Goal: Find specific page/section: Find specific page/section

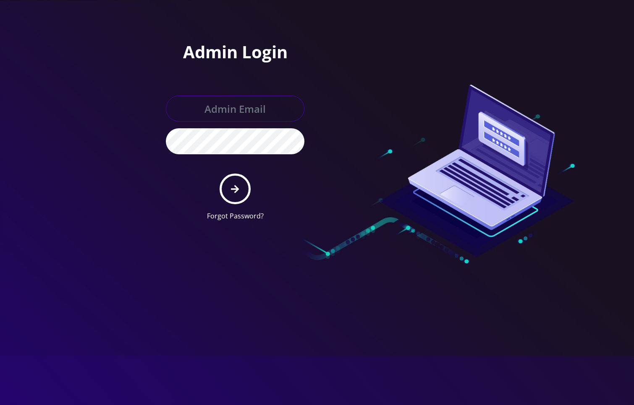
click at [224, 106] on input "text" at bounding box center [235, 109] width 139 height 26
paste input "[EMAIL_ADDRESS][DOMAIN_NAME]"
type input "[EMAIL_ADDRESS][DOMAIN_NAME]"
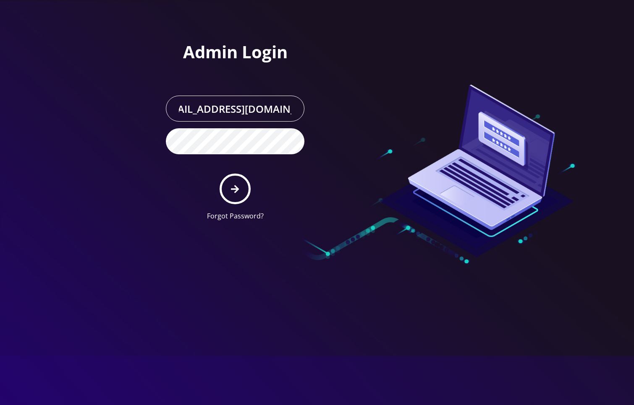
scroll to position [0, 0]
click at [236, 185] on icon "submit" at bounding box center [235, 189] width 8 height 9
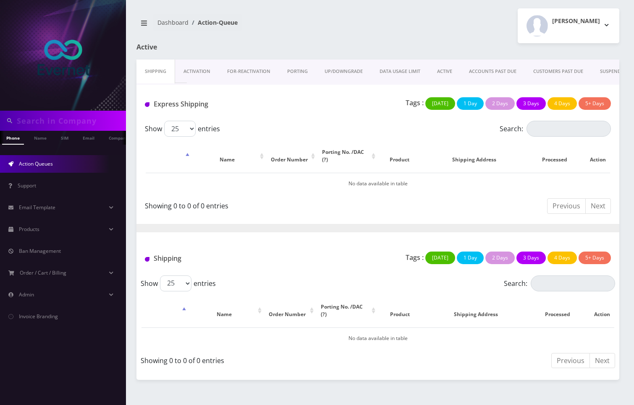
click at [252, 68] on link "FOR-REActivation" at bounding box center [249, 72] width 60 height 24
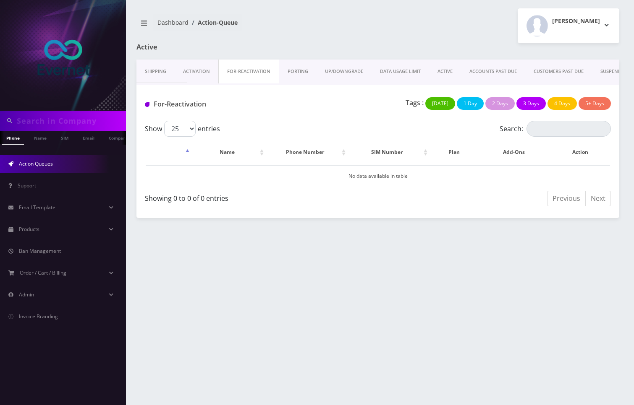
click at [301, 73] on link "PORTING" at bounding box center [297, 72] width 37 height 24
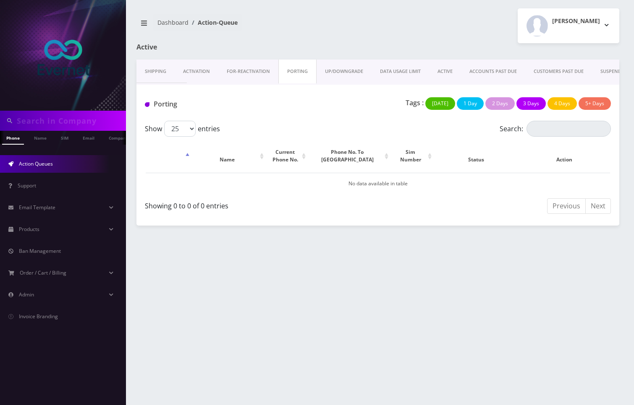
click at [346, 69] on link "UP/DOWNGRADE" at bounding box center [343, 72] width 55 height 24
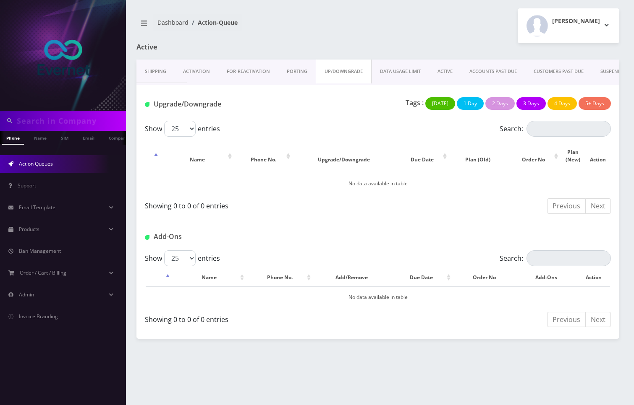
click at [389, 72] on link "DATA USAGE LIMIT" at bounding box center [400, 72] width 58 height 24
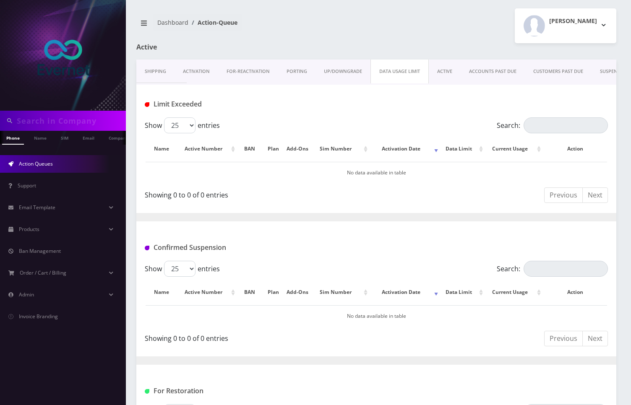
click at [444, 71] on link "ACTIVE" at bounding box center [445, 72] width 32 height 24
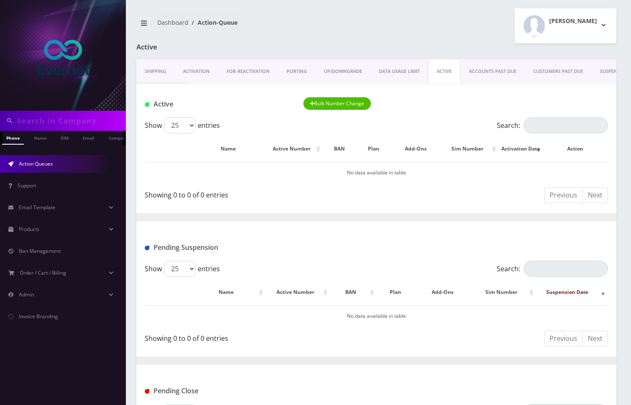
click at [478, 68] on link "ACCOUNTS PAST DUE" at bounding box center [493, 72] width 64 height 24
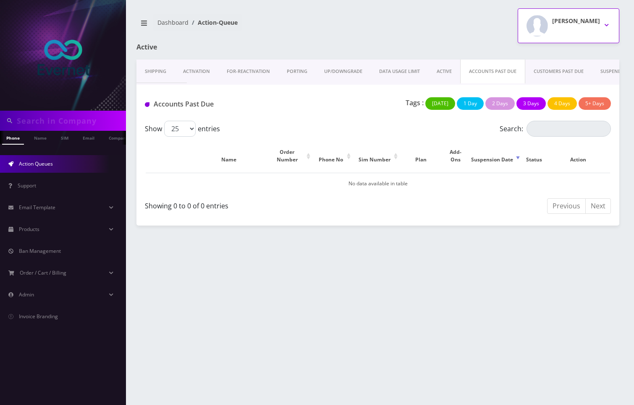
click at [607, 24] on button "Raffaele Mannarelli" at bounding box center [569, 25] width 102 height 35
click at [529, 70] on link "CUSTOMERS PAST DUE" at bounding box center [558, 72] width 67 height 24
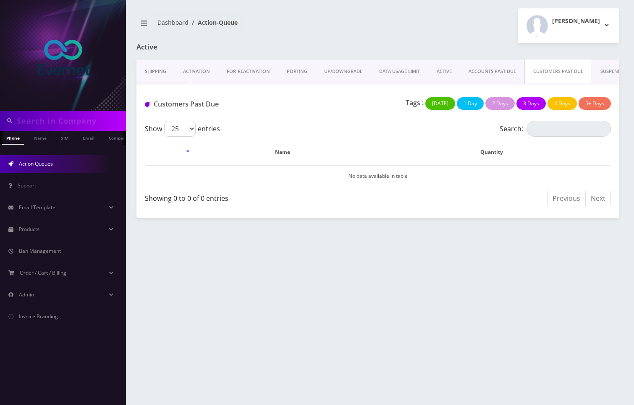
click at [604, 63] on link "SUSPENDED" at bounding box center [614, 72] width 44 height 24
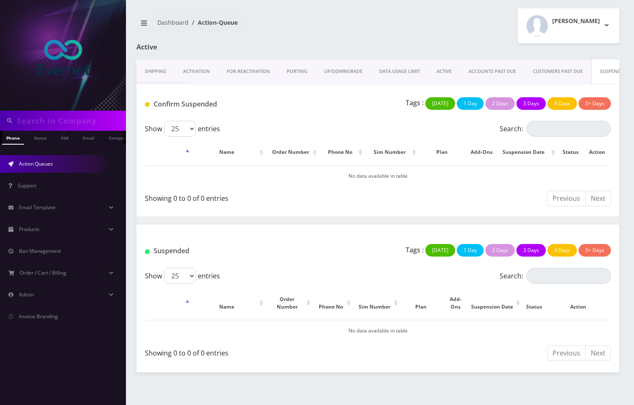
click at [156, 68] on link "Shipping" at bounding box center [155, 72] width 38 height 24
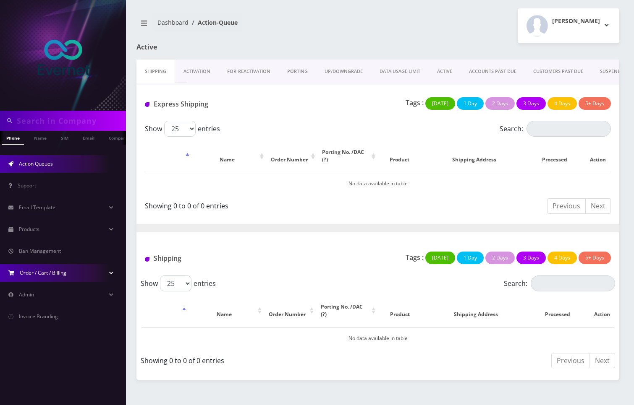
click at [74, 275] on link "Order / Cart / Billing" at bounding box center [63, 273] width 126 height 18
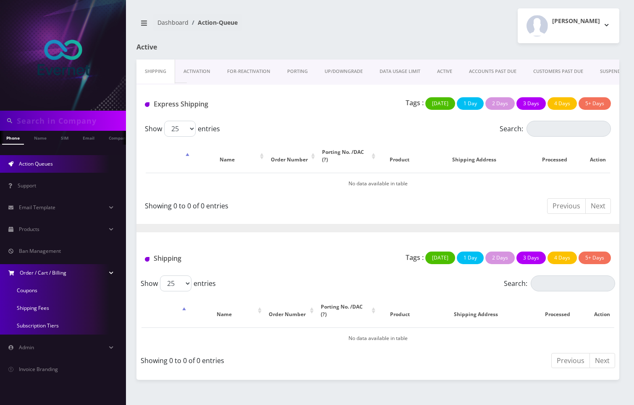
click at [74, 275] on link "Order / Cart / Billing" at bounding box center [63, 273] width 126 height 18
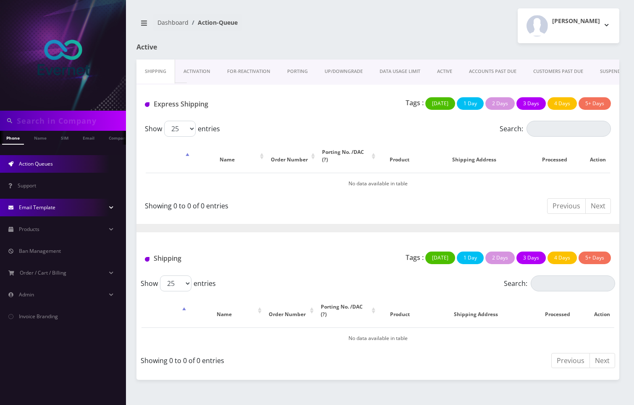
click at [67, 207] on link "Email Template" at bounding box center [63, 208] width 126 height 18
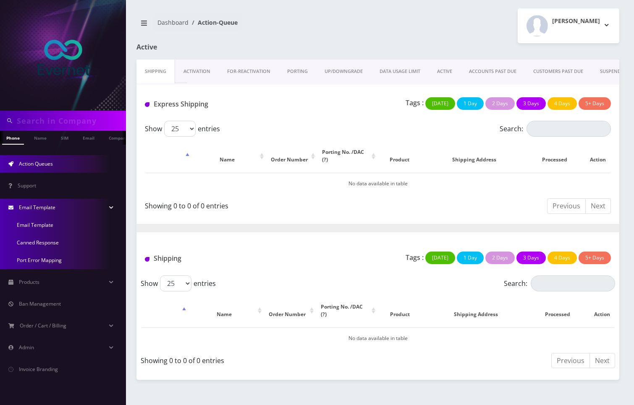
click at [67, 209] on link "Email Template" at bounding box center [63, 208] width 126 height 18
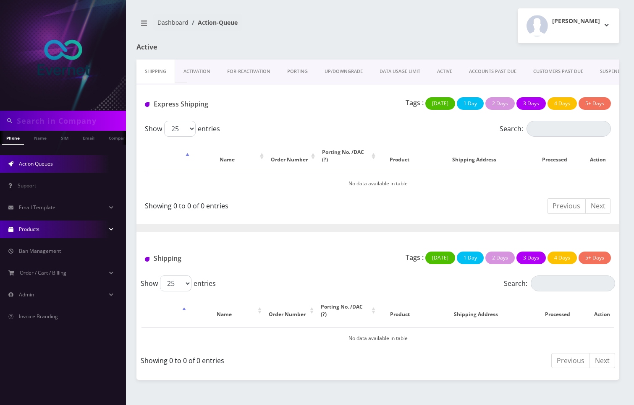
click at [69, 227] on link "Products" at bounding box center [63, 230] width 126 height 18
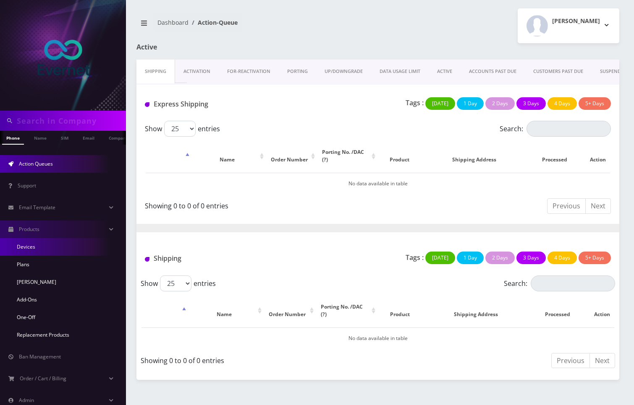
click at [65, 247] on link "Devices" at bounding box center [63, 247] width 126 height 18
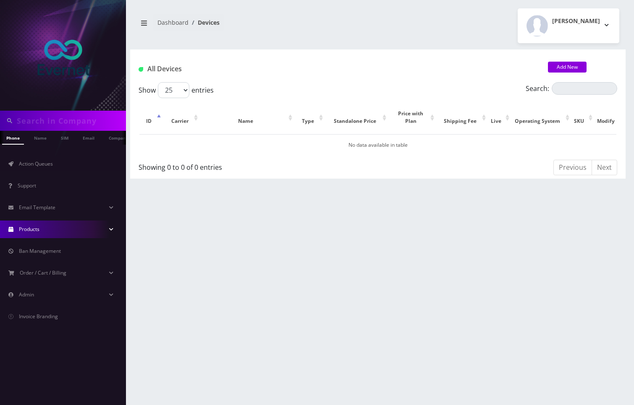
click at [106, 225] on link "Products" at bounding box center [63, 230] width 126 height 18
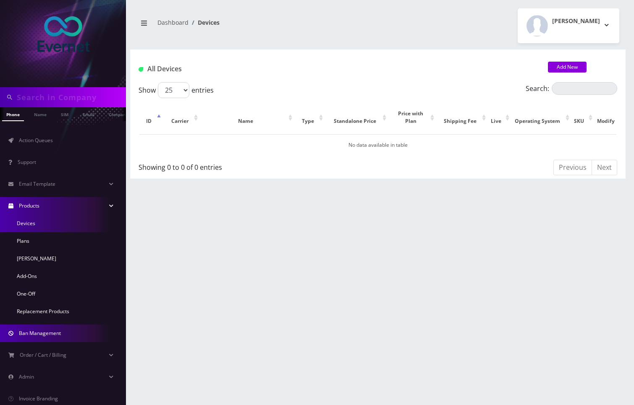
scroll to position [43, 0]
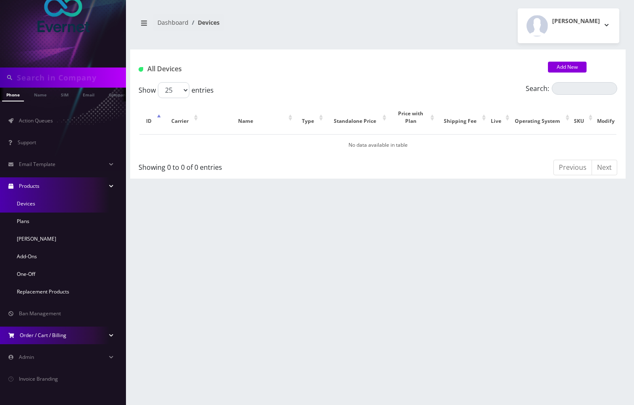
click at [88, 332] on link "Order / Cart / Billing" at bounding box center [63, 336] width 126 height 18
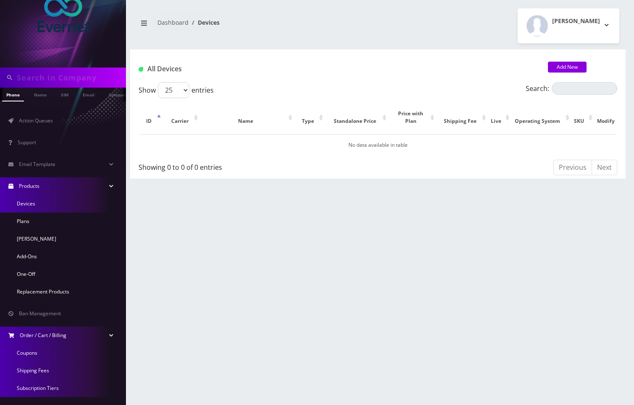
scroll to position [96, 0]
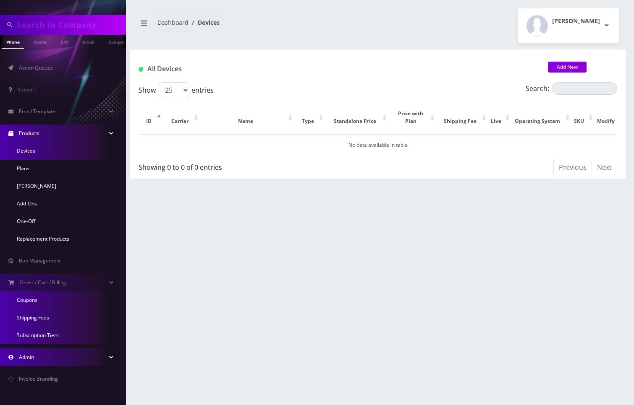
click at [75, 354] on link "Admin" at bounding box center [63, 358] width 126 height 18
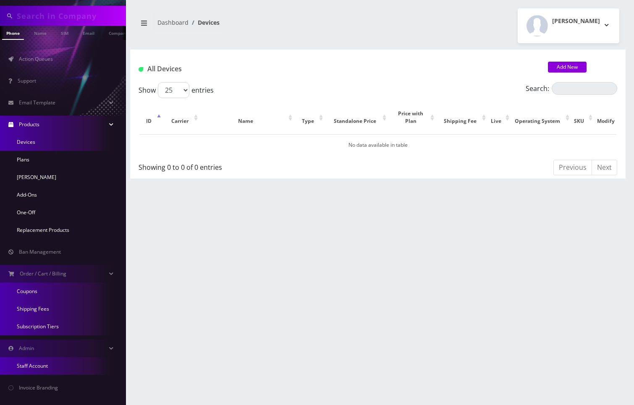
scroll to position [114, 0]
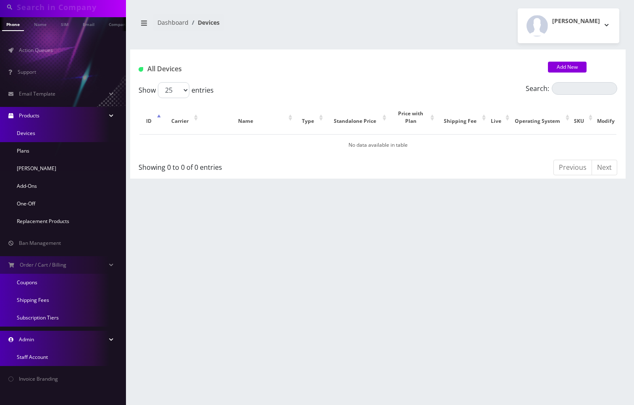
click at [89, 339] on link "Admin" at bounding box center [63, 340] width 126 height 18
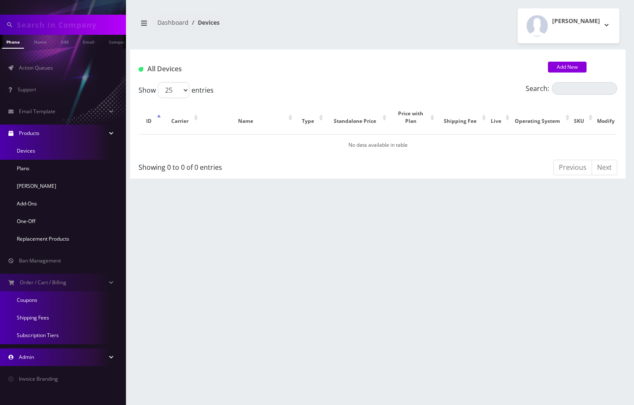
scroll to position [96, 0]
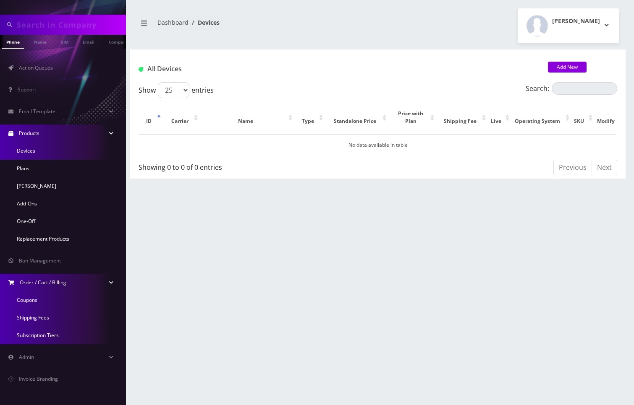
click at [106, 282] on link "Order / Cart / Billing" at bounding box center [63, 283] width 126 height 18
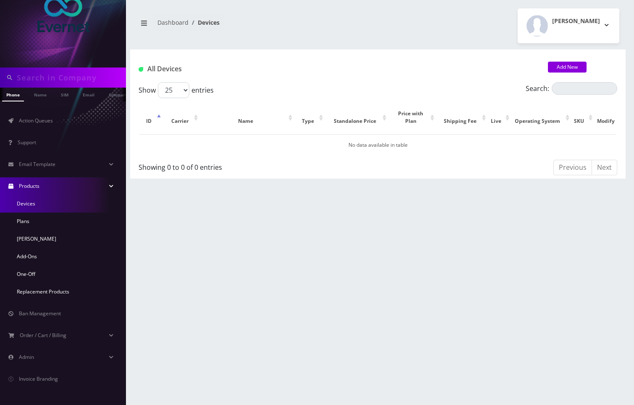
scroll to position [43, 0]
click at [109, 188] on link "Products" at bounding box center [63, 187] width 126 height 18
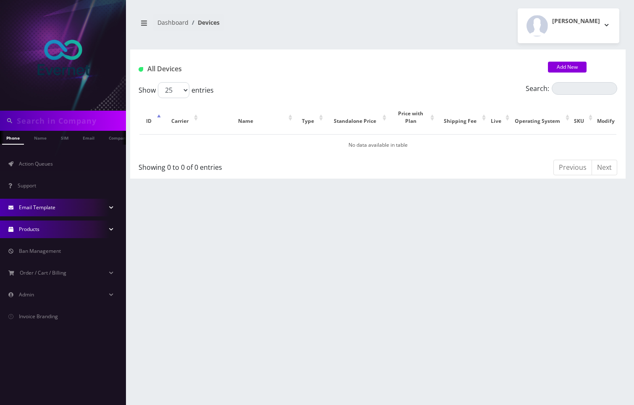
click at [111, 207] on link "Email Template" at bounding box center [63, 208] width 126 height 18
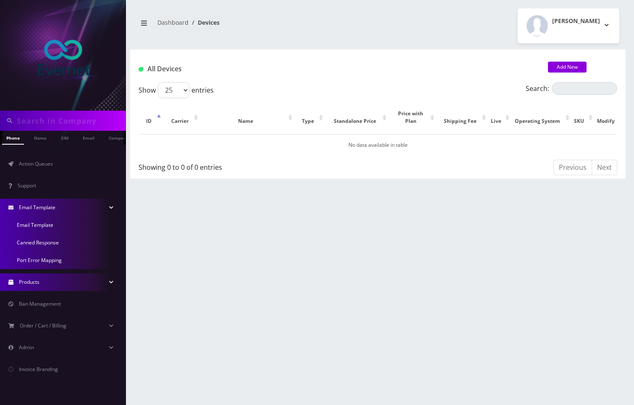
click at [111, 206] on link "Email Template" at bounding box center [63, 208] width 126 height 18
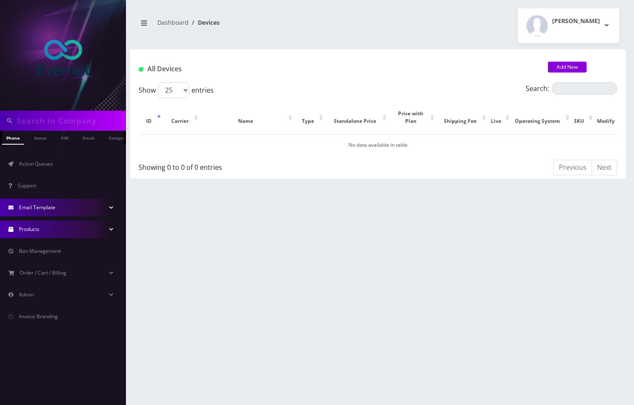
click at [106, 211] on link "Email Template" at bounding box center [63, 208] width 126 height 18
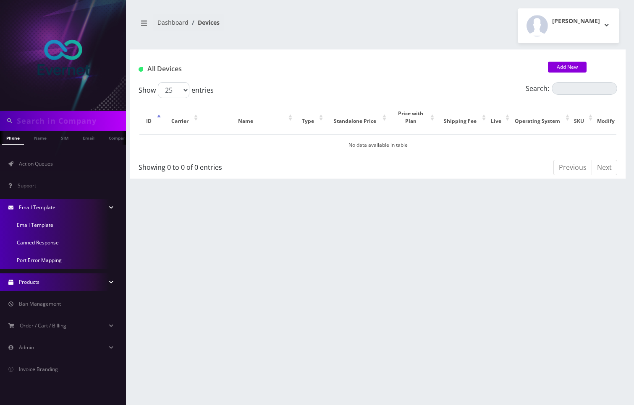
click at [106, 211] on link "Email Template" at bounding box center [63, 208] width 126 height 18
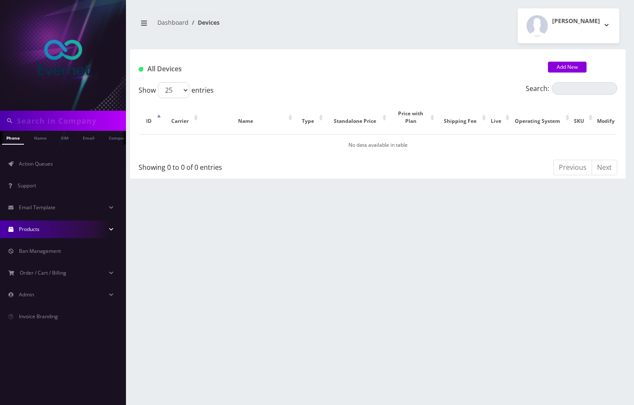
click at [109, 228] on link "Products" at bounding box center [63, 230] width 126 height 18
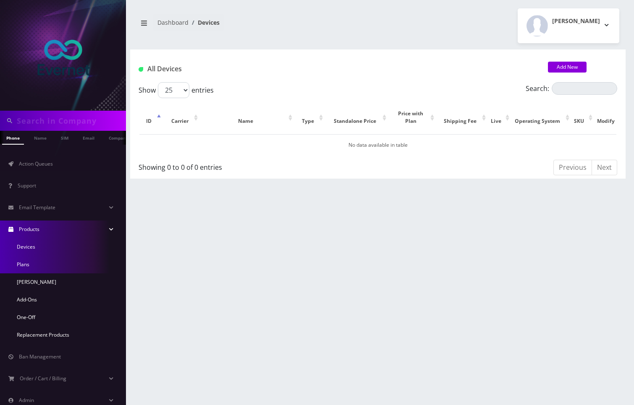
click at [69, 261] on link "Plans" at bounding box center [63, 265] width 126 height 18
